Goal: Find specific page/section: Find specific page/section

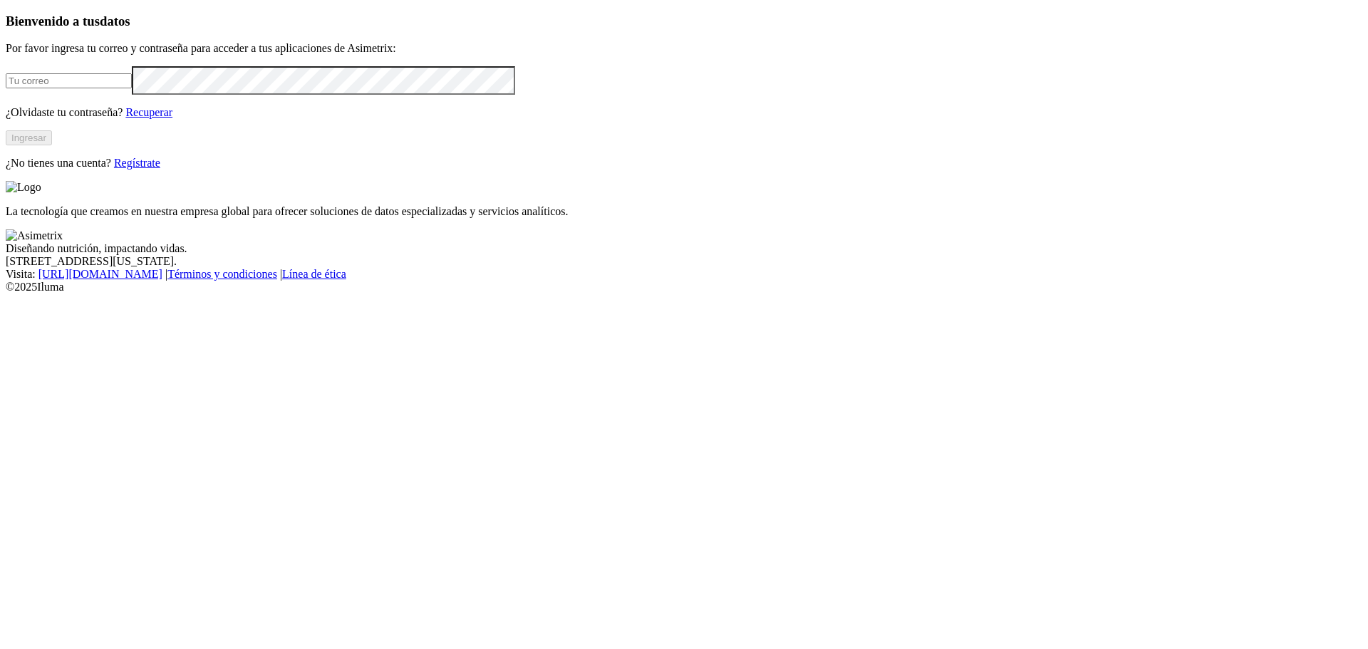
type input "[PERSON_NAME][EMAIL_ADDRESS][PERSON_NAME][DOMAIN_NAME]"
click at [52, 145] on button "Ingresar" at bounding box center [29, 137] width 46 height 15
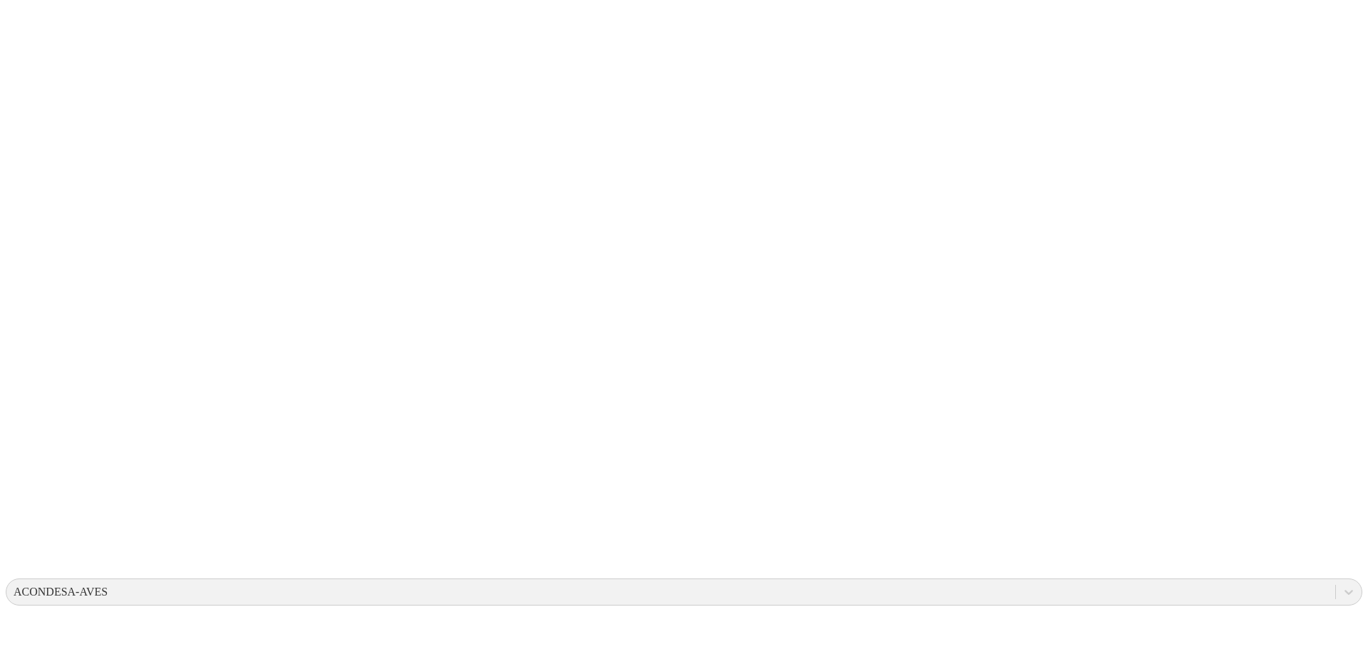
click at [108, 586] on div "ACONDESA-AVES" at bounding box center [61, 592] width 94 height 13
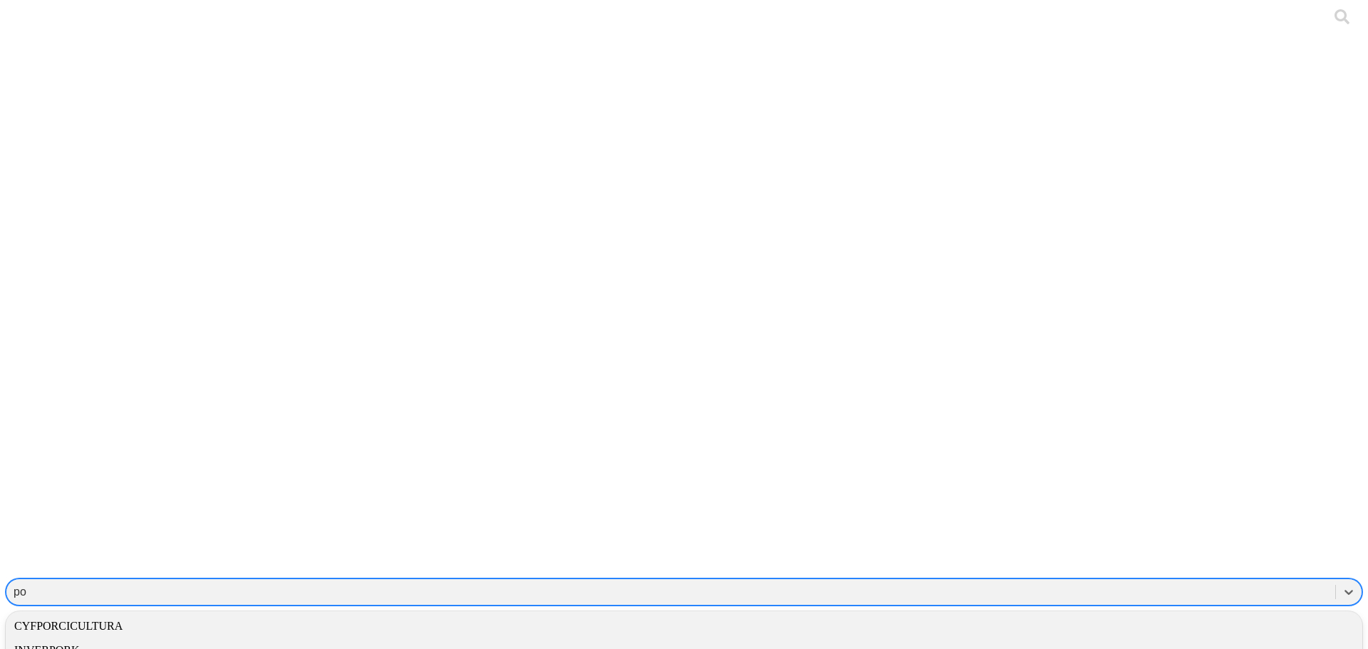
type input "por"
